Goal: Task Accomplishment & Management: Manage account settings

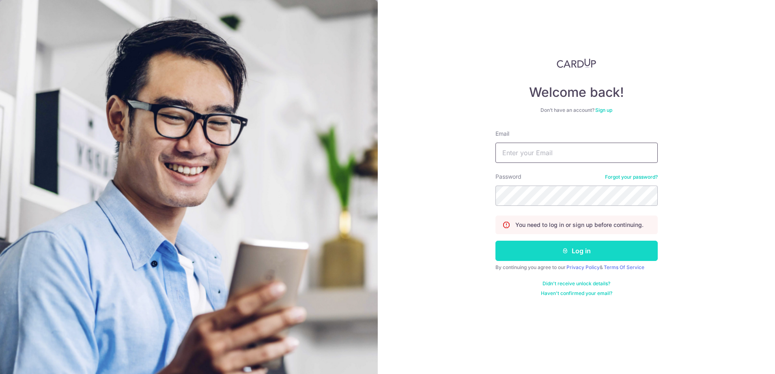
type input "[EMAIL_ADDRESS][DOMAIN_NAME]"
click at [592, 252] on button "Log in" at bounding box center [576, 251] width 162 height 20
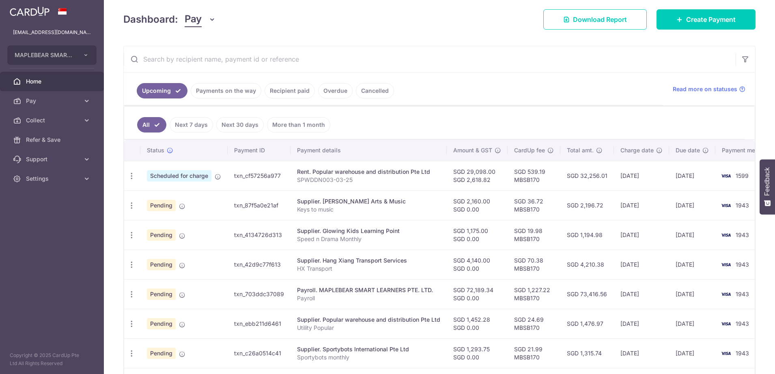
scroll to position [152, 0]
